Goal: Information Seeking & Learning: Find specific fact

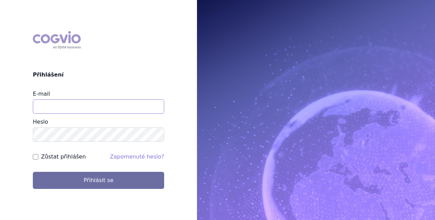
click at [98, 108] on input "E-mail" at bounding box center [98, 106] width 131 height 14
type input "stepan.uherek@novartis.com"
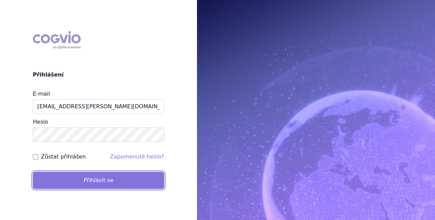
click at [91, 178] on button "Přihlásit se" at bounding box center [98, 180] width 131 height 17
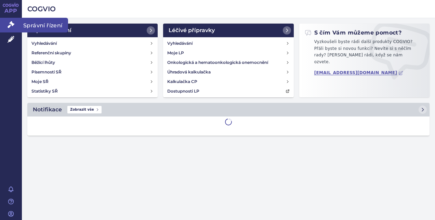
click at [12, 26] on icon at bounding box center [11, 24] width 7 height 7
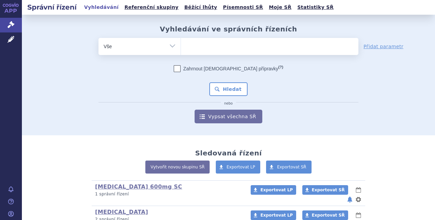
click at [226, 44] on ul at bounding box center [269, 45] width 177 height 14
click at [181, 44] on select at bounding box center [180, 46] width 0 height 17
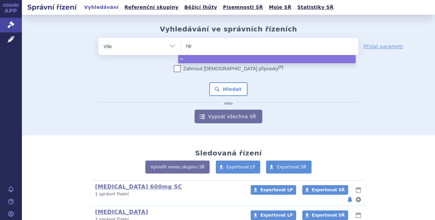
type input "npl"
type input "nplat"
type input "nplate"
select select "nplate"
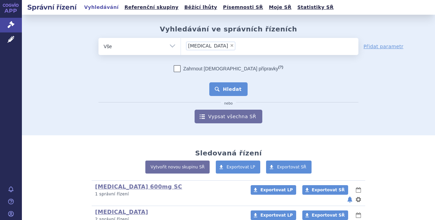
click at [225, 87] on button "Hledat" at bounding box center [228, 89] width 39 height 14
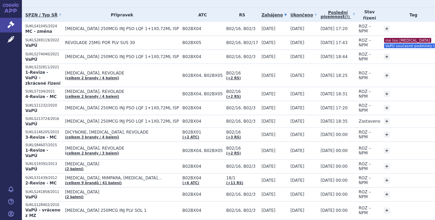
scroll to position [106, 0]
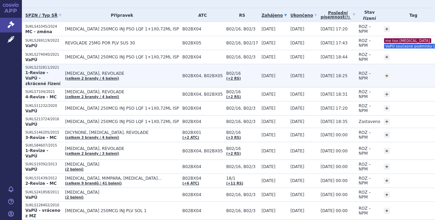
click at [139, 71] on span "NPLATE, REVOLADE" at bounding box center [122, 73] width 114 height 5
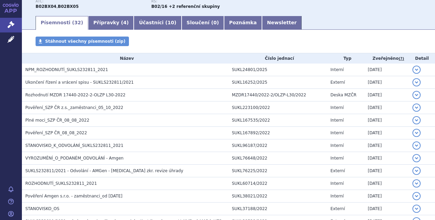
scroll to position [100, 0]
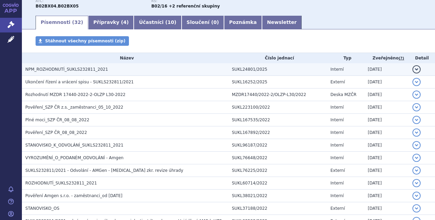
click at [164, 68] on h3 "NPM_ROZHODNUTÍ_SUKLS232811_2021" at bounding box center [126, 69] width 203 height 7
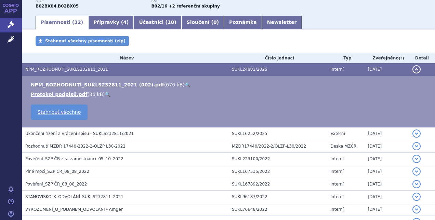
click at [185, 85] on link "🔍" at bounding box center [188, 84] width 6 height 5
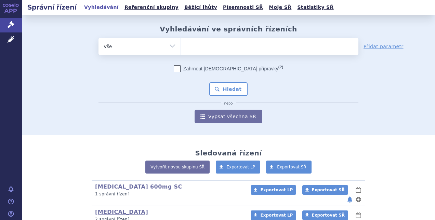
click at [243, 46] on ul at bounding box center [269, 45] width 177 height 14
click at [181, 46] on select at bounding box center [180, 46] width 0 height 17
type input "do"
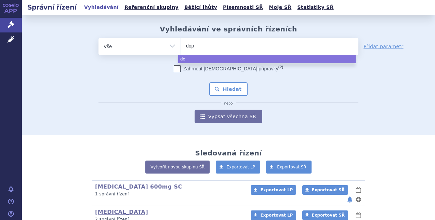
type input "dopt"
type input "doptel"
type input "doptele"
type input "doptelet"
select select "[MEDICAL_DATA]"
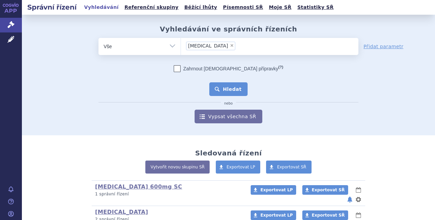
click at [227, 84] on button "Hledat" at bounding box center [228, 89] width 39 height 14
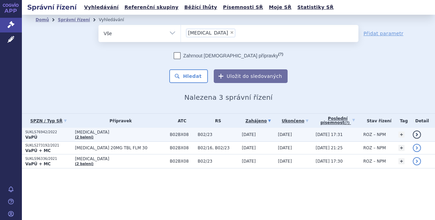
click at [166, 135] on td "B02BX08" at bounding box center [180, 135] width 28 height 14
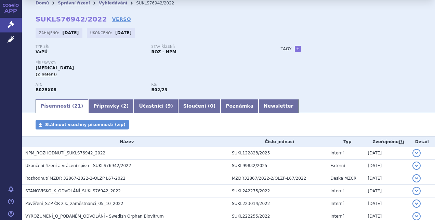
scroll to position [16, 0]
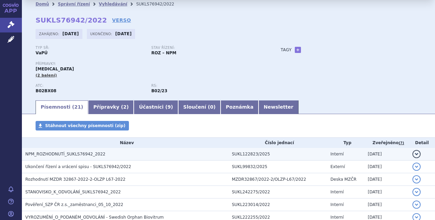
click at [142, 153] on h3 "NPM_ROZHODNUTÍ_SUKLS76942_2022" at bounding box center [126, 154] width 203 height 7
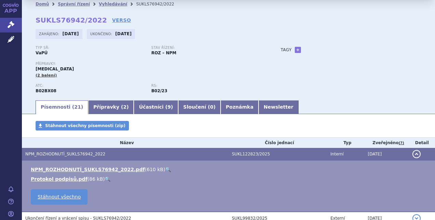
click at [165, 170] on link "🔍" at bounding box center [168, 169] width 6 height 5
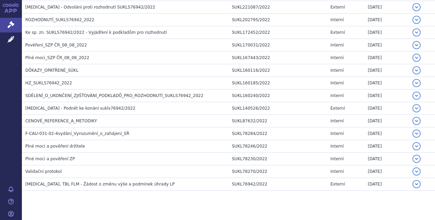
scroll to position [290, 0]
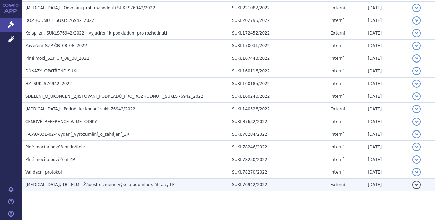
click at [116, 185] on span "DOPTELET, TBL FLM - Žádost o změnu výše a podmínek úhrady LP" at bounding box center [99, 185] width 149 height 5
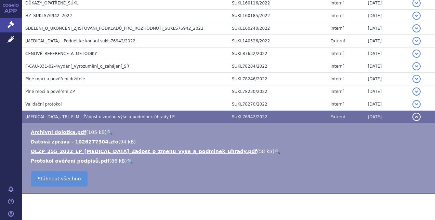
scroll to position [308, 0]
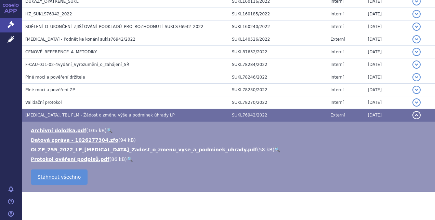
click at [274, 148] on link "🔍" at bounding box center [277, 149] width 6 height 5
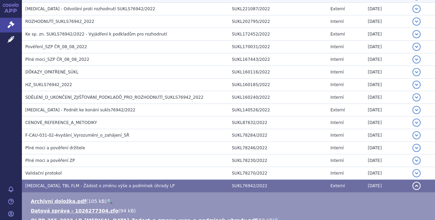
scroll to position [236, 0]
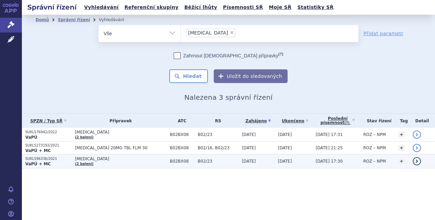
click at [212, 160] on span "B02/23" at bounding box center [218, 161] width 41 height 5
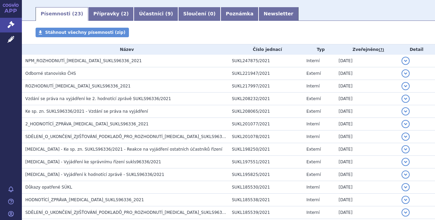
scroll to position [109, 0]
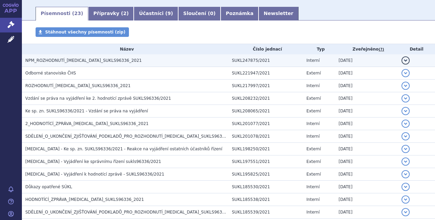
click at [185, 59] on h3 "NPM_ROZHODNUTÍ_DOPTELET_SUKLS96336_2021" at bounding box center [126, 60] width 203 height 7
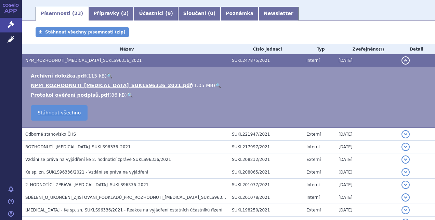
click at [215, 86] on link "🔍" at bounding box center [218, 85] width 6 height 5
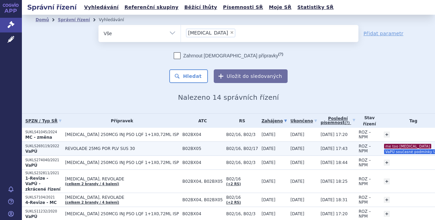
click at [234, 147] on span "B02/16, B02/17" at bounding box center [242, 148] width 32 height 5
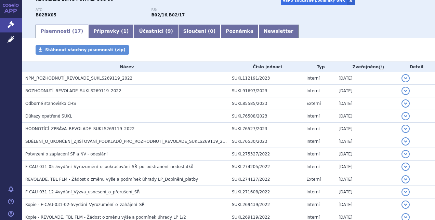
scroll to position [86, 0]
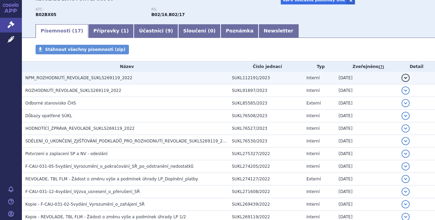
click at [170, 81] on h3 "NPM_ROZHODNUTÍ_REVOLADE_SUKLS269119_2022" at bounding box center [126, 78] width 203 height 7
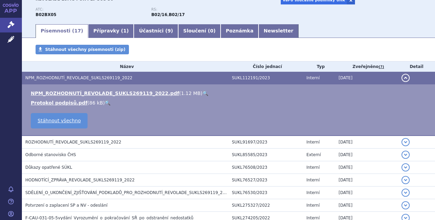
click at [202, 92] on link "🔍" at bounding box center [205, 93] width 6 height 5
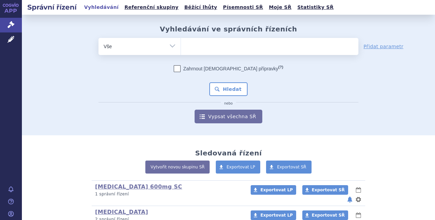
click at [191, 47] on ul at bounding box center [269, 45] width 177 height 14
click at [181, 47] on select at bounding box center [180, 46] width 0 height 17
paste input "SUKLS232811/2021"
type input "SUKLS232811/2021"
select select "SUKLS232811/2021"
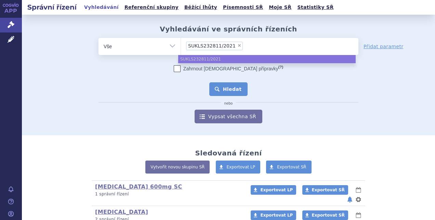
click at [225, 93] on button "Hledat" at bounding box center [228, 89] width 39 height 14
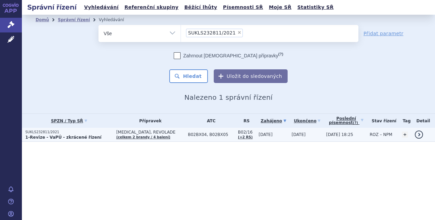
click at [188, 134] on span "B02BX04, B02BX05" at bounding box center [211, 134] width 46 height 5
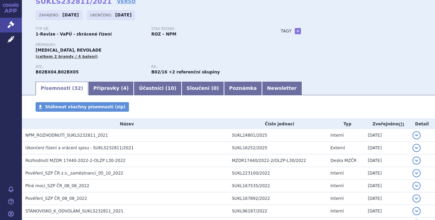
scroll to position [36, 0]
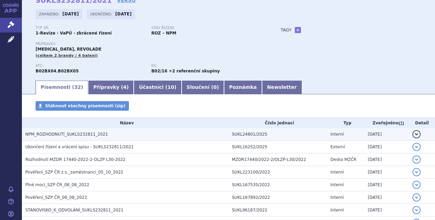
click at [183, 134] on h3 "NPM_ROZHODNUTÍ_SUKLS232811_2021" at bounding box center [126, 134] width 203 height 7
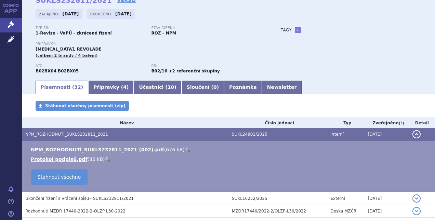
click at [185, 150] on link "🔍" at bounding box center [188, 149] width 6 height 5
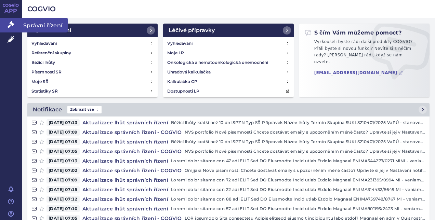
click at [6, 27] on link "Správní řízení" at bounding box center [11, 25] width 22 height 14
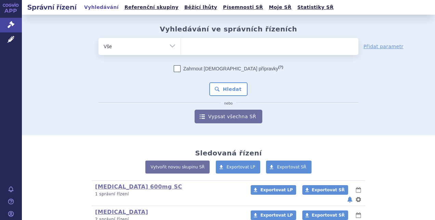
click at [190, 44] on ul at bounding box center [269, 45] width 177 height 14
click at [181, 44] on select at bounding box center [180, 46] width 0 height 17
paste input "SUKLS273192/2021"
type input "SUKLS273192/2021"
select select "SUKLS273192/2021"
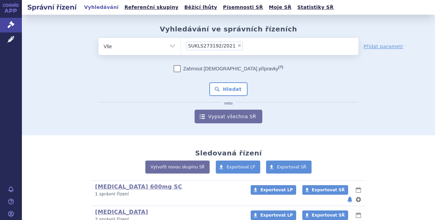
click at [222, 102] on icon "nebo" at bounding box center [228, 104] width 15 height 4
click at [224, 94] on button "Hledat" at bounding box center [228, 89] width 39 height 14
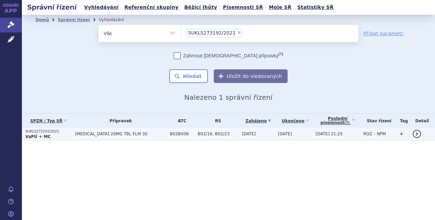
click at [217, 132] on span "B02/16, B02/23" at bounding box center [218, 134] width 41 height 5
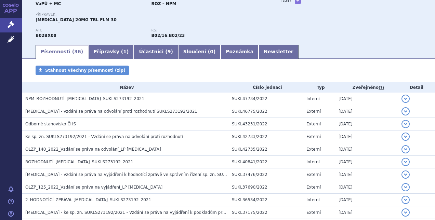
scroll to position [66, 0]
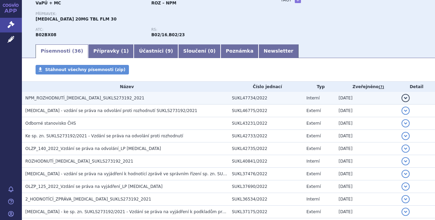
click at [208, 100] on h3 "NPM_ROZHODNUTÍ_[MEDICAL_DATA]_SUKLS273192_2021" at bounding box center [126, 98] width 203 height 7
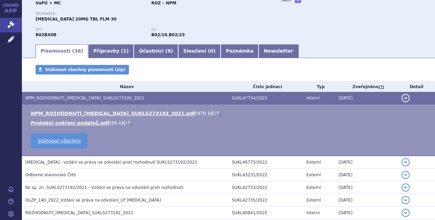
click at [216, 113] on link "🔍" at bounding box center [219, 113] width 6 height 5
